Goal: Information Seeking & Learning: Check status

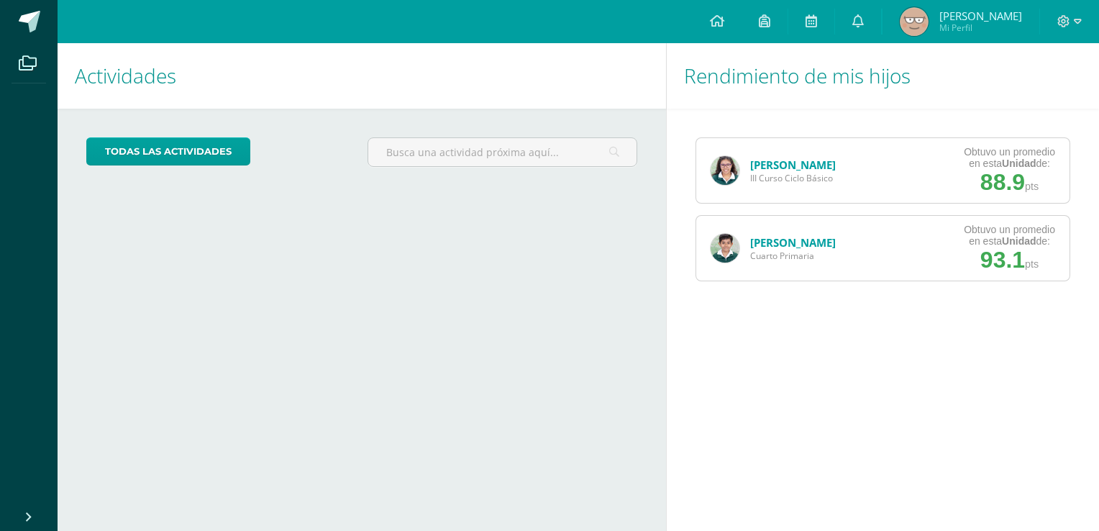
click at [785, 160] on link "[PERSON_NAME]" at bounding box center [793, 164] width 86 height 14
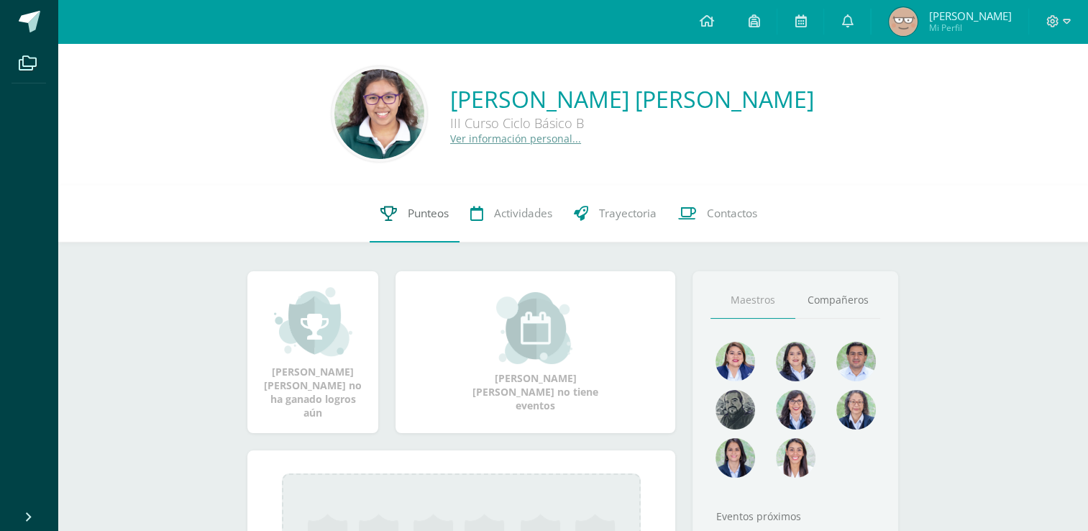
click at [446, 213] on span "Punteos" at bounding box center [428, 213] width 41 height 15
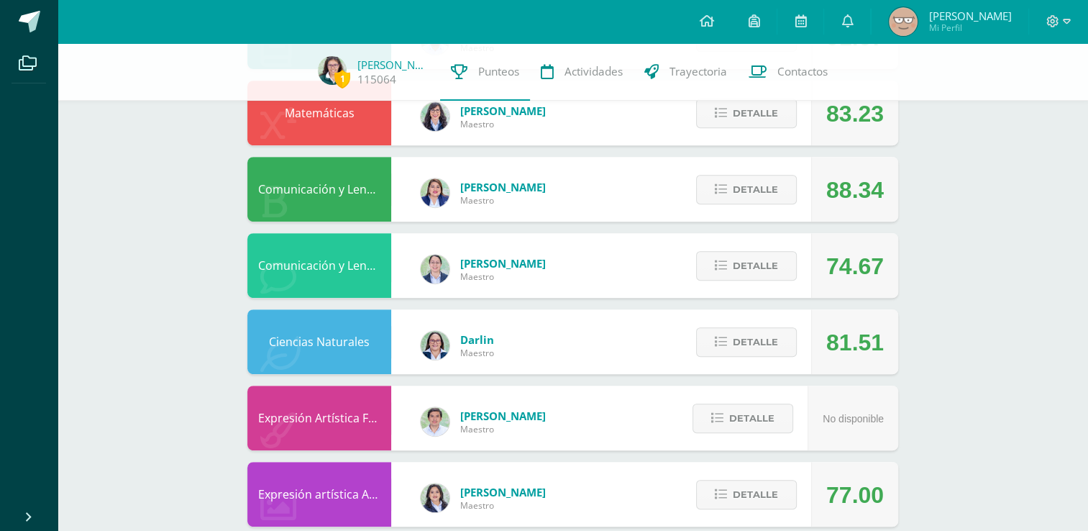
scroll to position [603, 0]
click at [777, 261] on span "Detalle" at bounding box center [755, 266] width 45 height 27
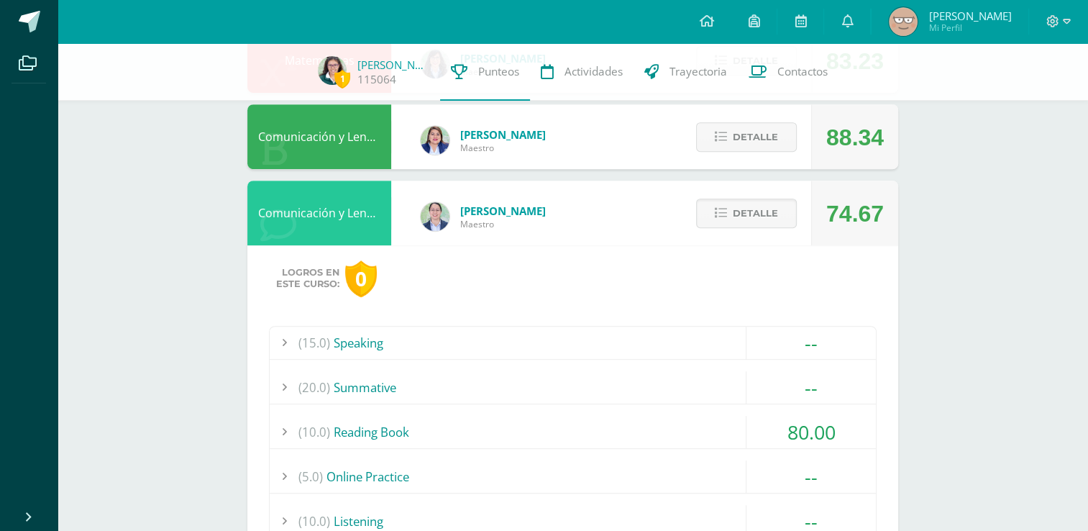
scroll to position [653, 0]
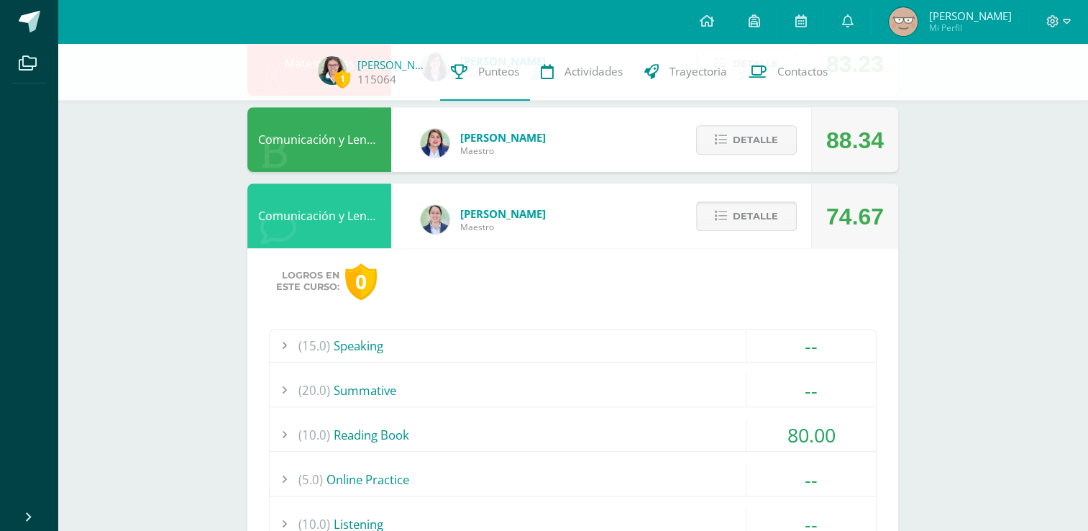
click at [748, 214] on span "Detalle" at bounding box center [755, 216] width 45 height 27
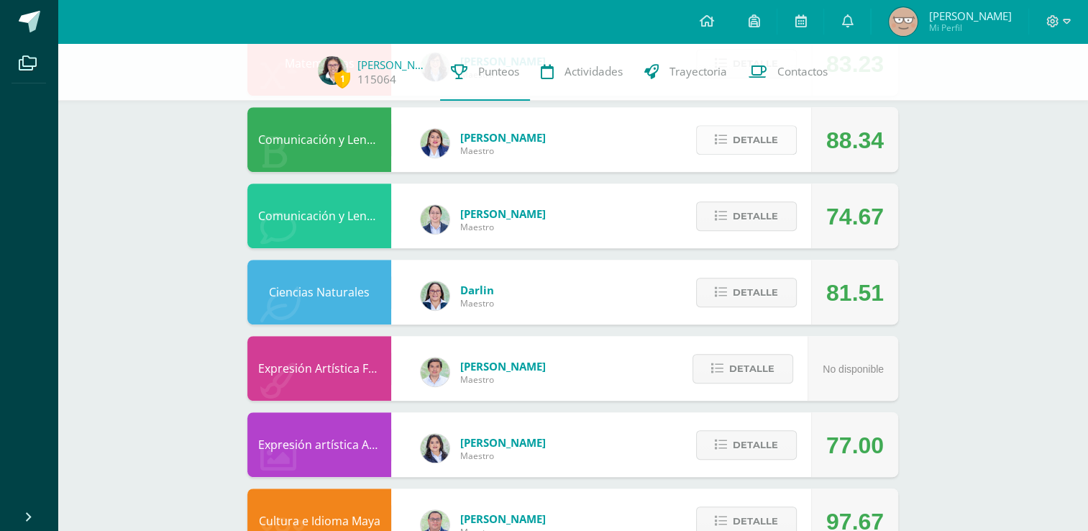
click at [752, 145] on span "Detalle" at bounding box center [755, 140] width 45 height 27
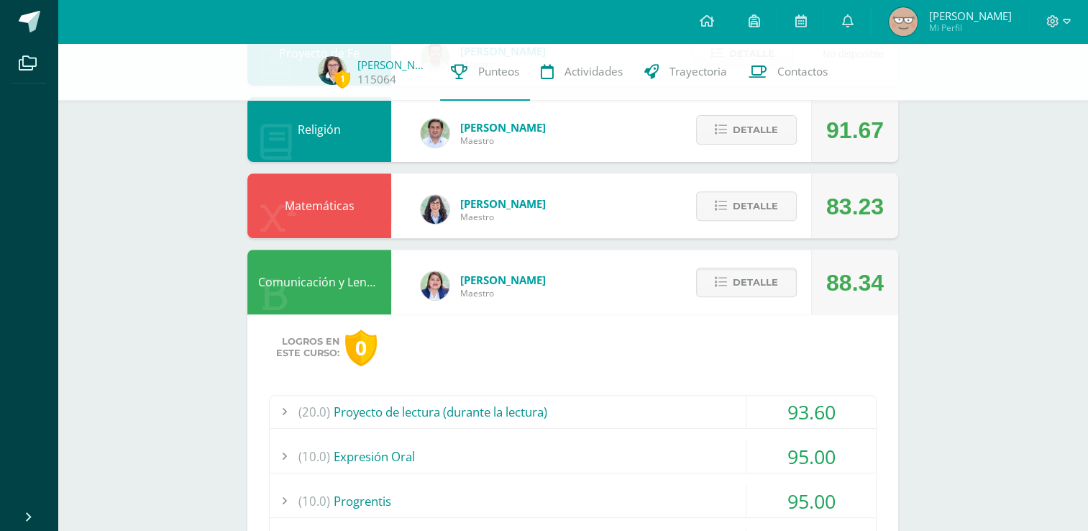
scroll to position [508, 0]
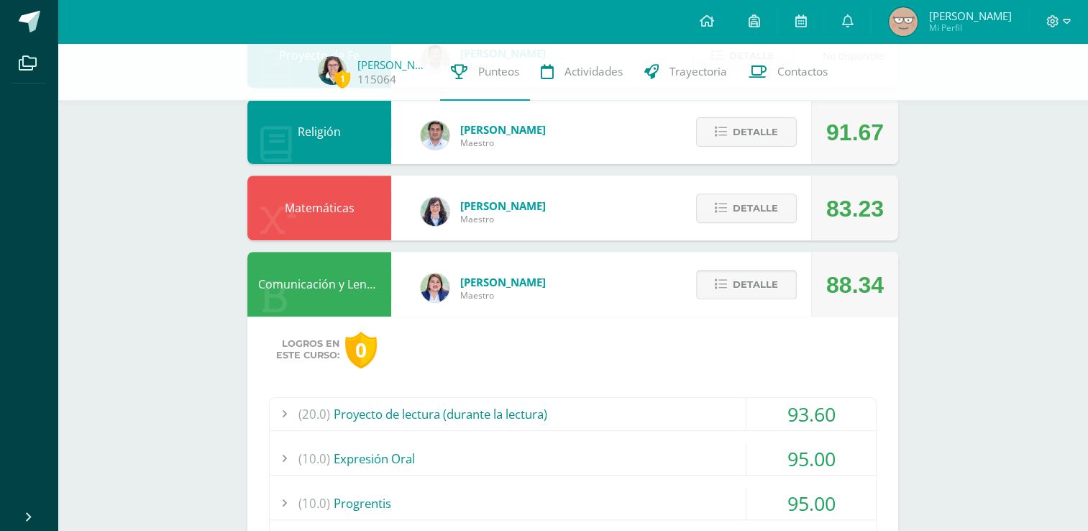
click at [739, 286] on span "Detalle" at bounding box center [755, 284] width 45 height 27
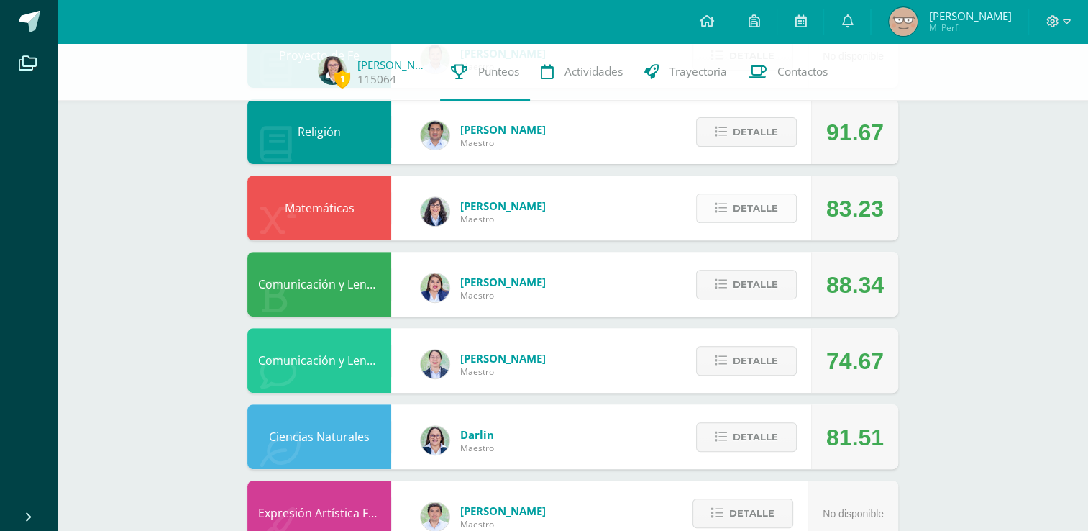
click at [751, 206] on span "Detalle" at bounding box center [755, 208] width 45 height 27
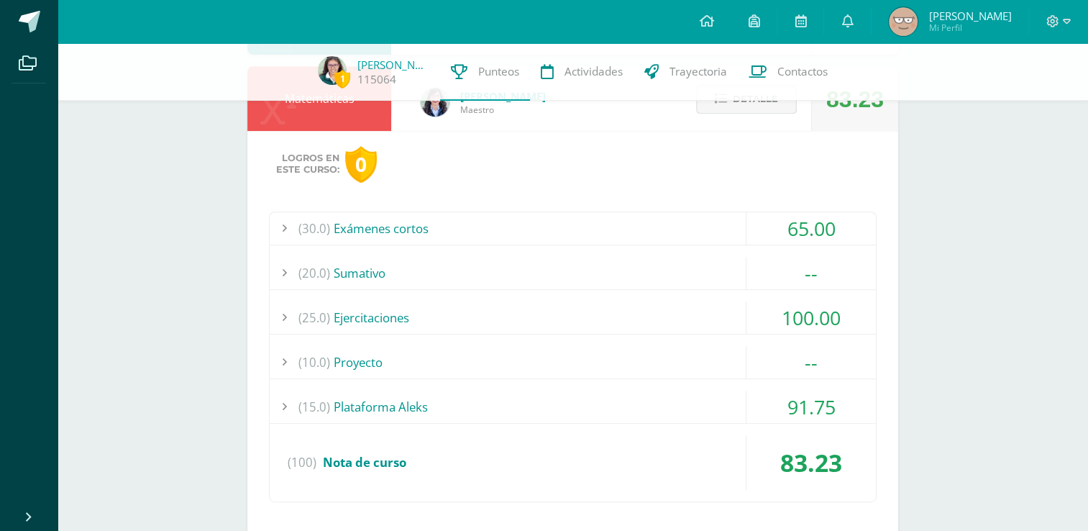
scroll to position [700, 0]
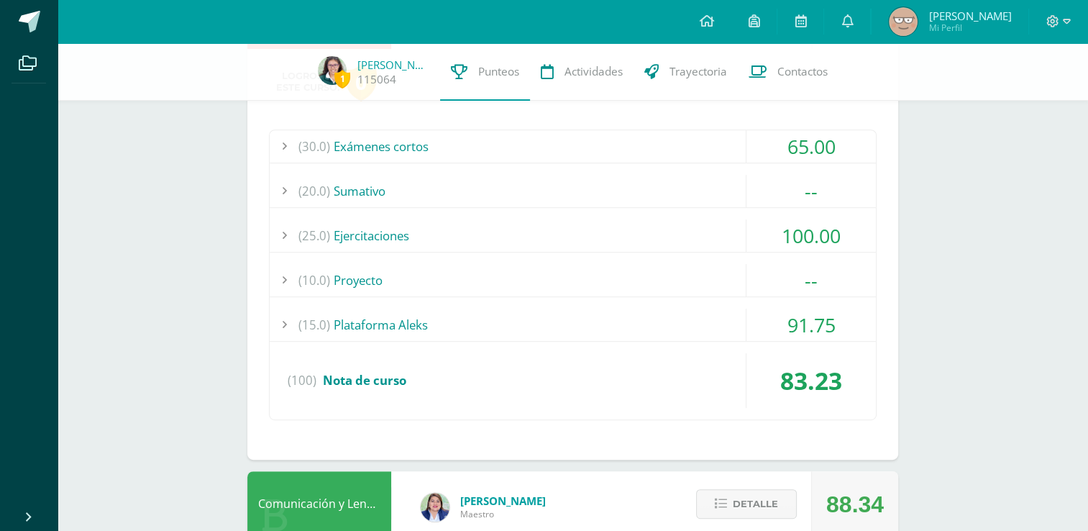
click at [705, 188] on div "(20.0) Sumativo" at bounding box center [573, 191] width 606 height 32
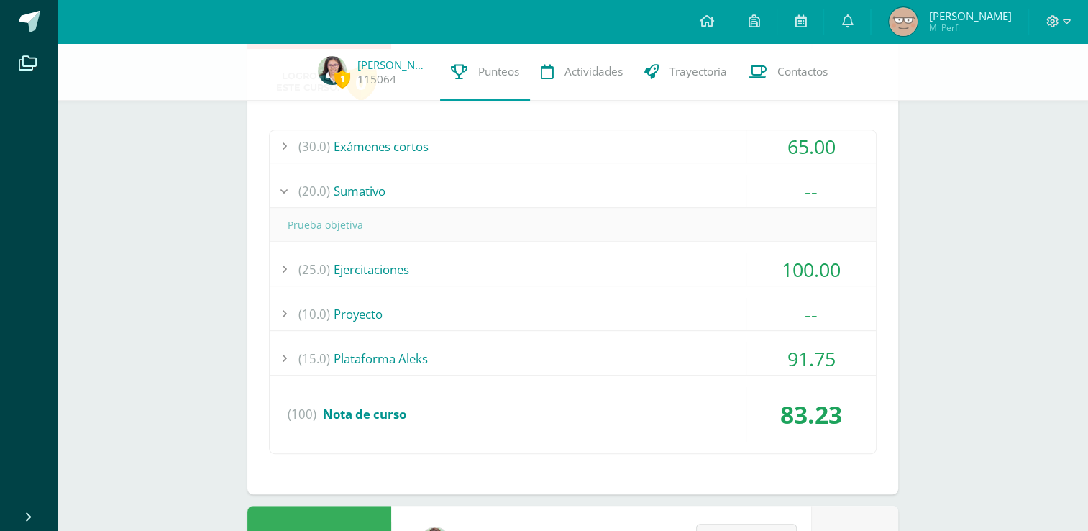
click at [705, 187] on div "(20.0) Sumativo" at bounding box center [573, 191] width 606 height 32
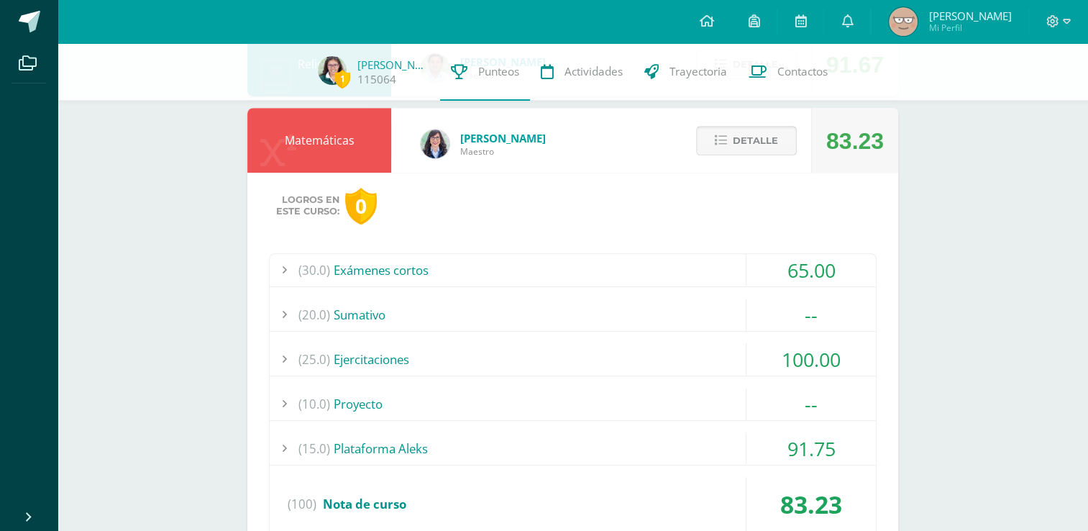
click at [743, 146] on span "Detalle" at bounding box center [755, 140] width 45 height 27
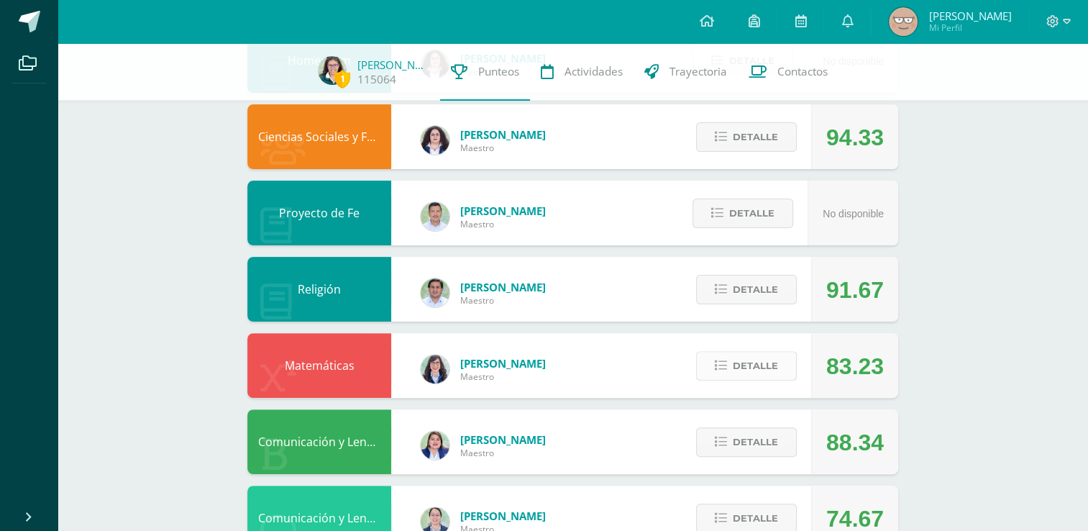
scroll to position [291, 0]
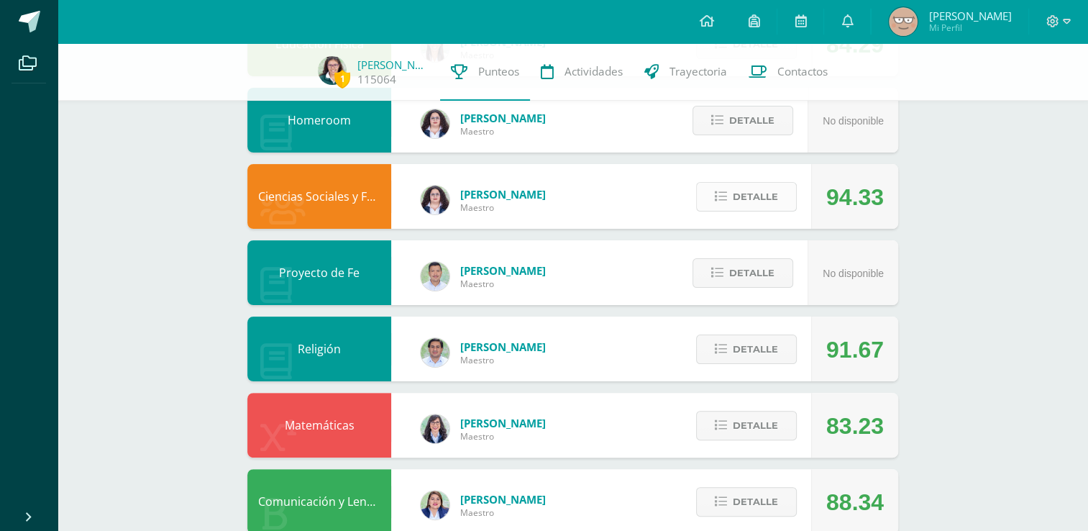
click at [733, 186] on span "Detalle" at bounding box center [755, 196] width 45 height 27
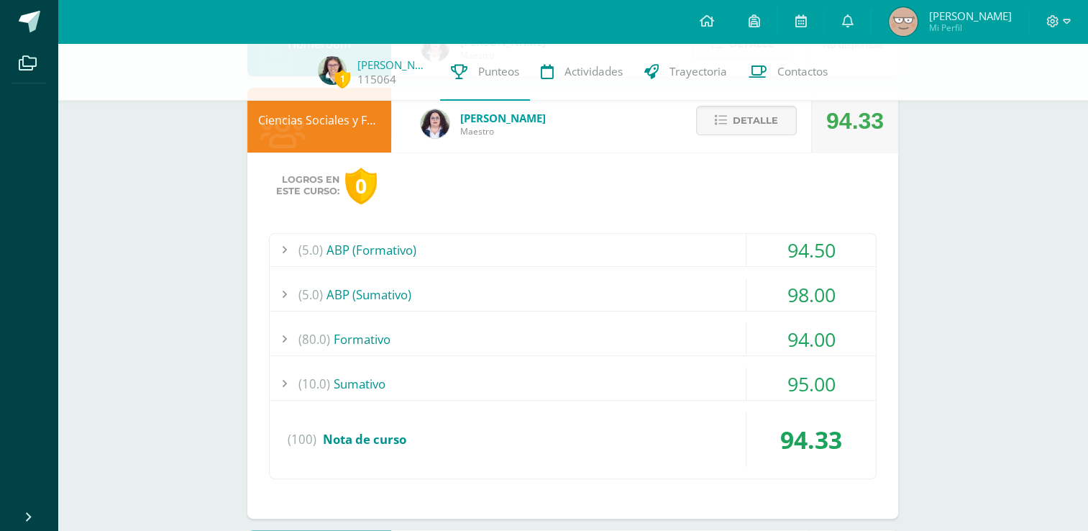
scroll to position [380, 0]
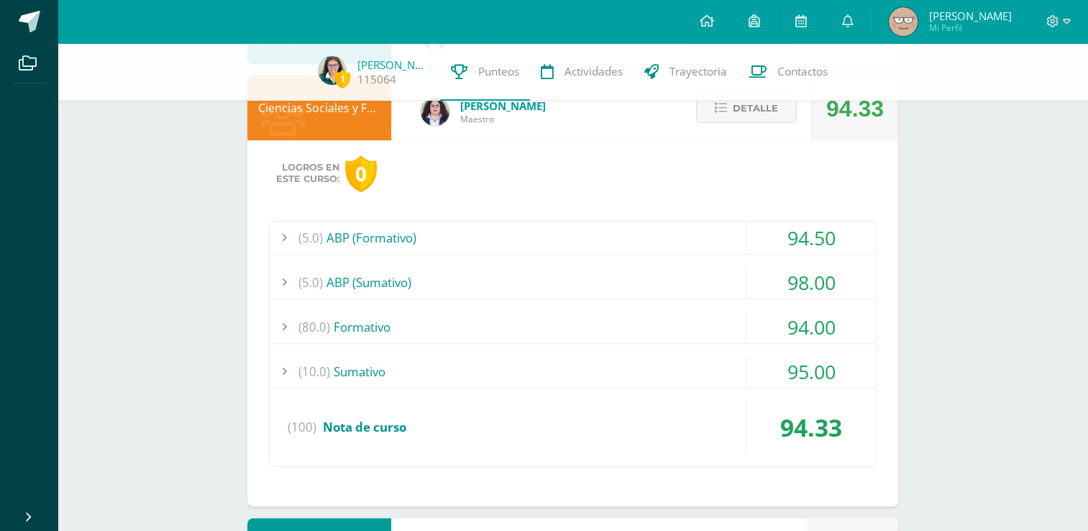
click at [551, 248] on div "(5.0) ABP (Formativo)" at bounding box center [573, 237] width 606 height 32
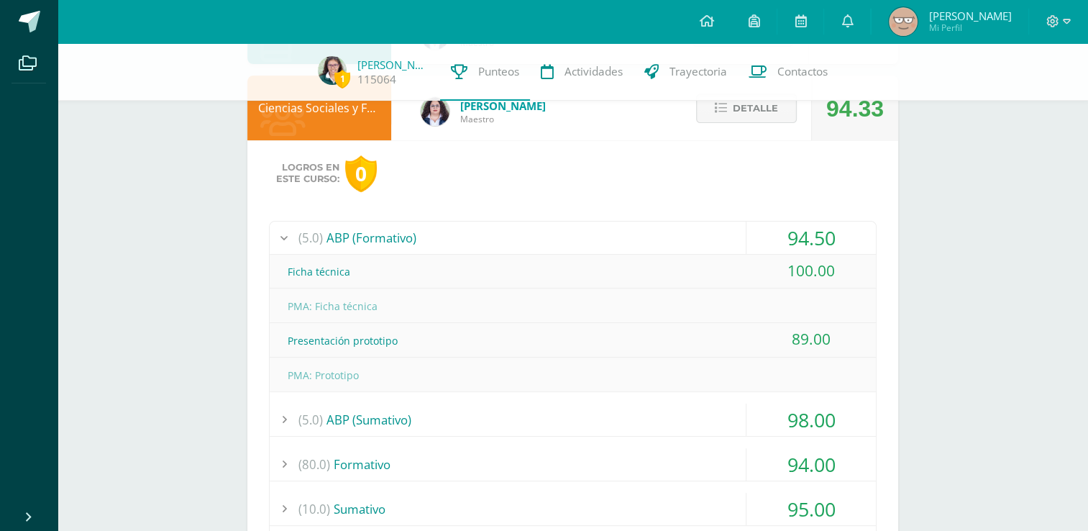
click at [551, 248] on div "(5.0) ABP (Formativo)" at bounding box center [573, 237] width 606 height 32
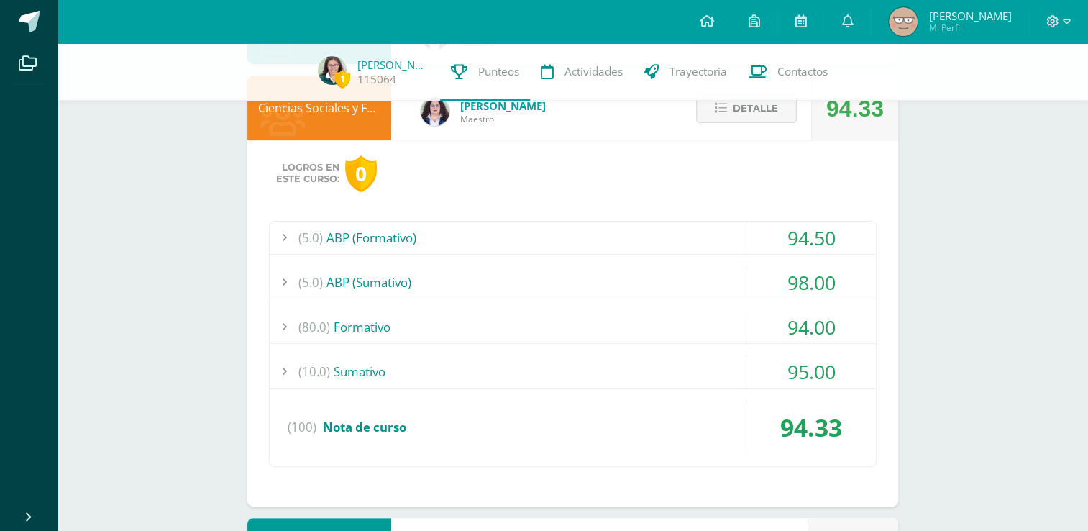
click at [549, 287] on div "(5.0) ABP (Sumativo)" at bounding box center [573, 282] width 606 height 32
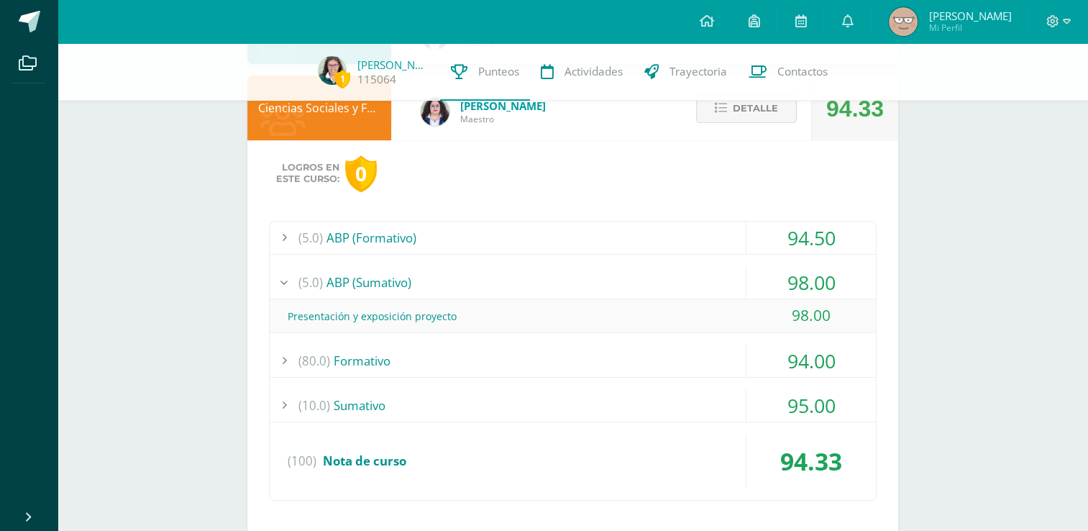
click at [550, 287] on div "(5.0) ABP (Sumativo)" at bounding box center [573, 282] width 606 height 32
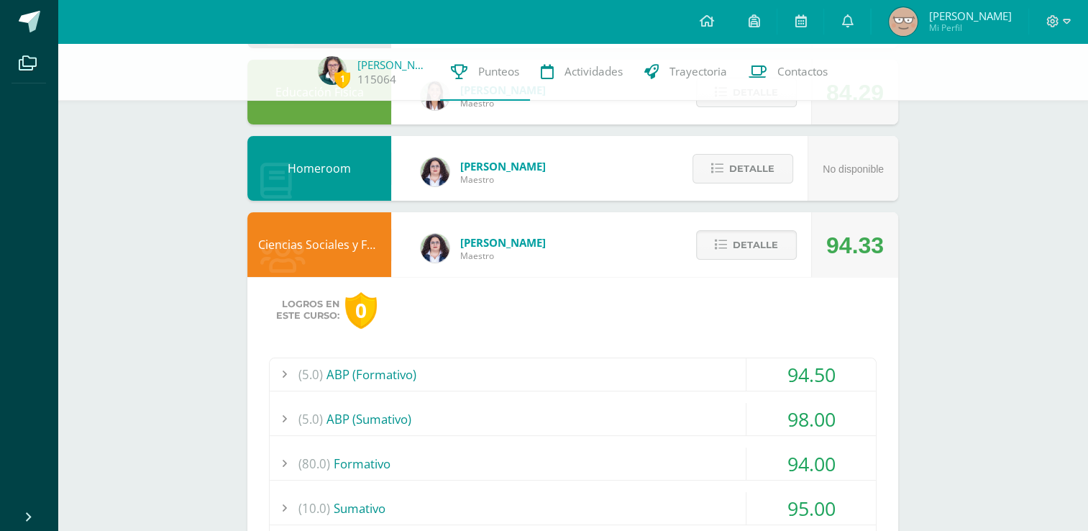
scroll to position [228, 0]
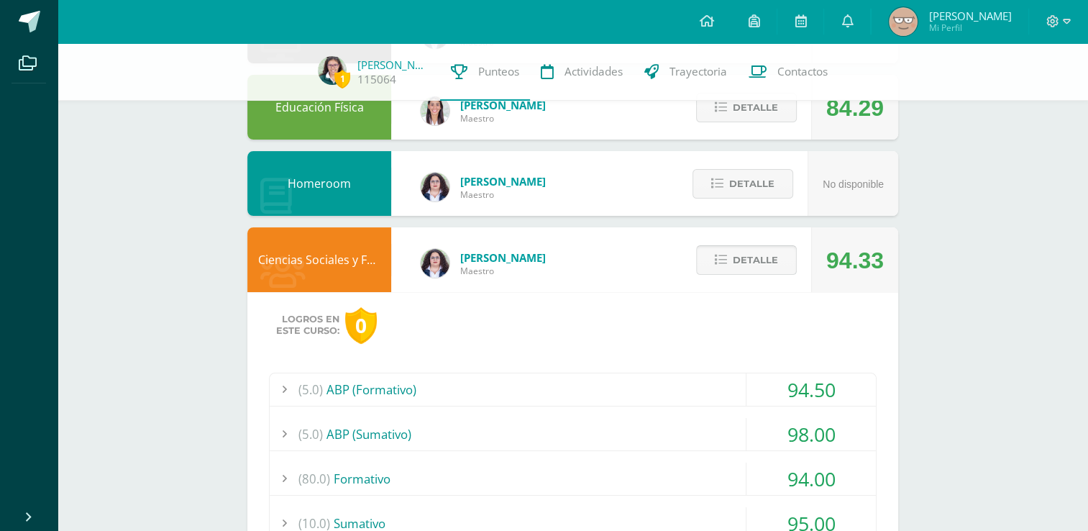
click at [739, 257] on span "Detalle" at bounding box center [755, 260] width 45 height 27
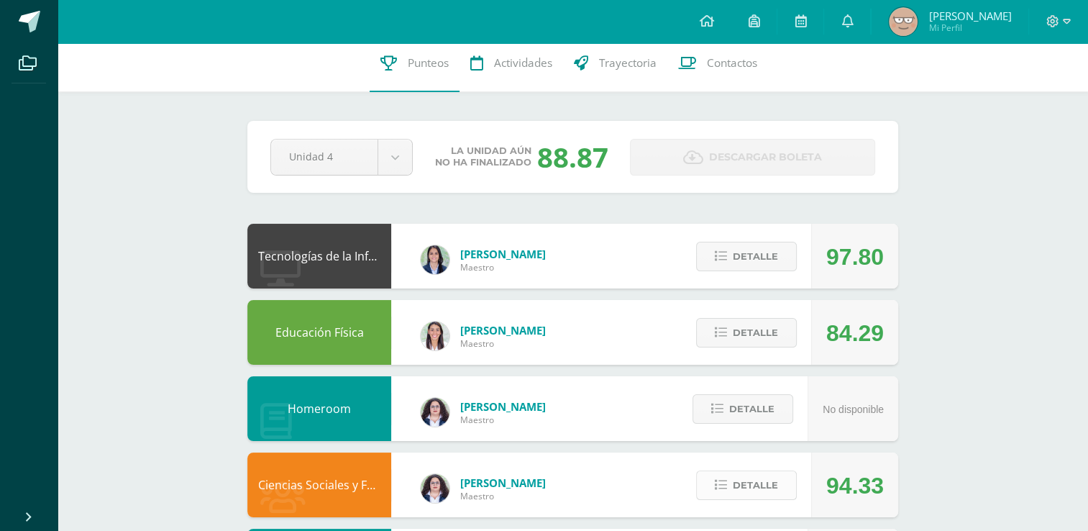
scroll to position [0, 0]
